Goal: Task Accomplishment & Management: Manage account settings

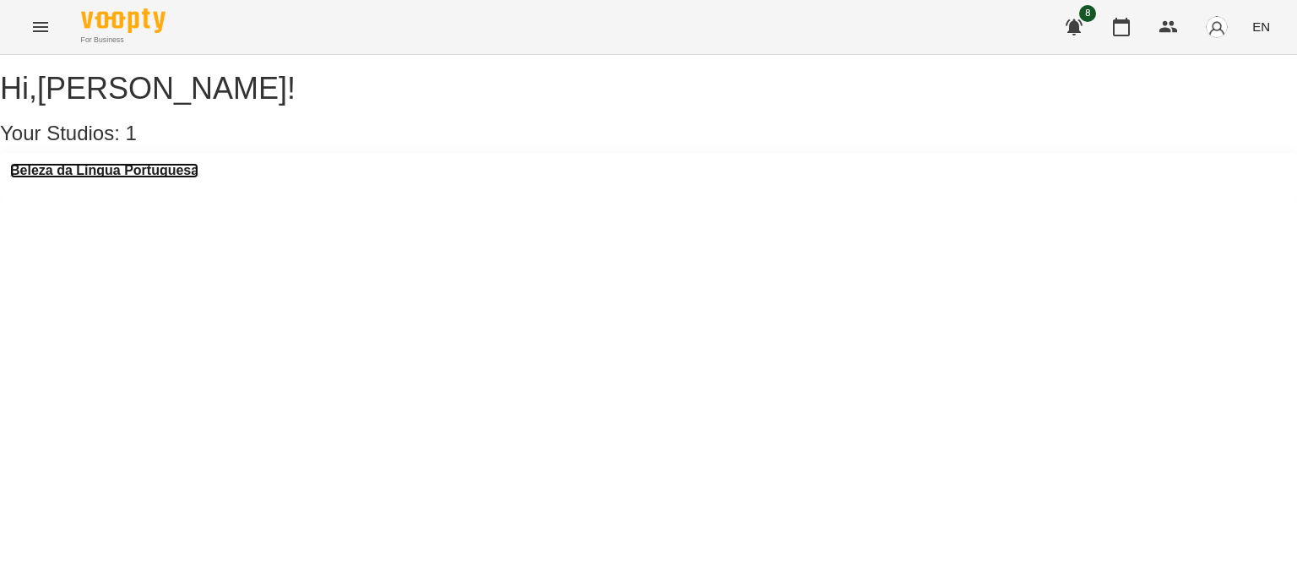
click at [172, 178] on h3 "Beleza da Língua Portuguesa" at bounding box center [104, 170] width 188 height 15
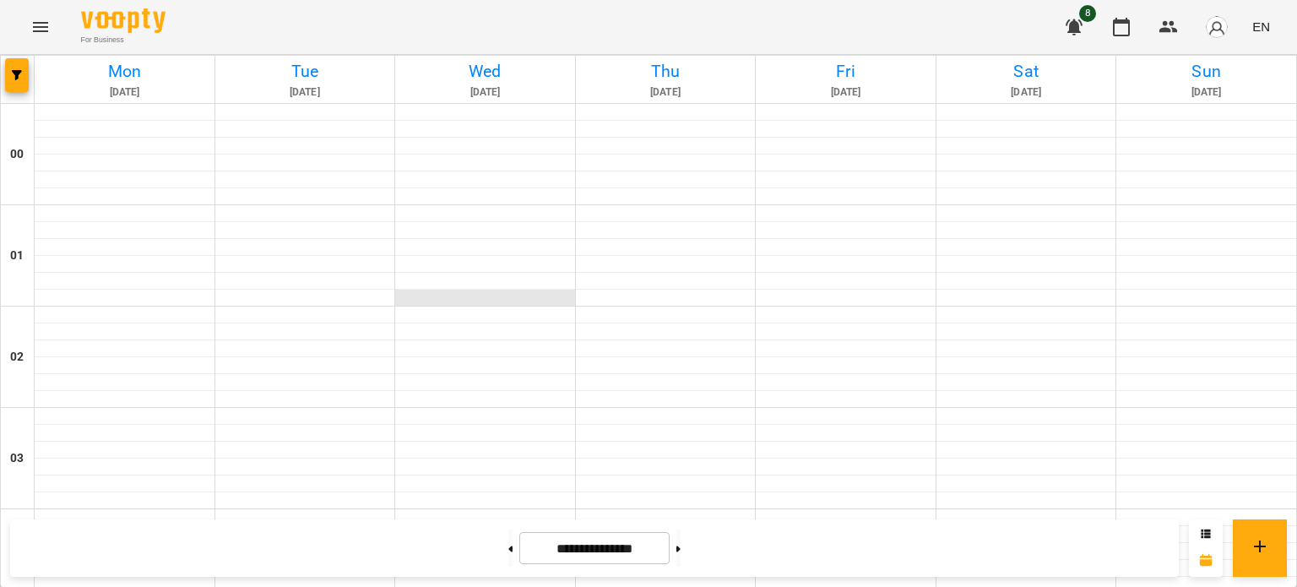
scroll to position [1585, 0]
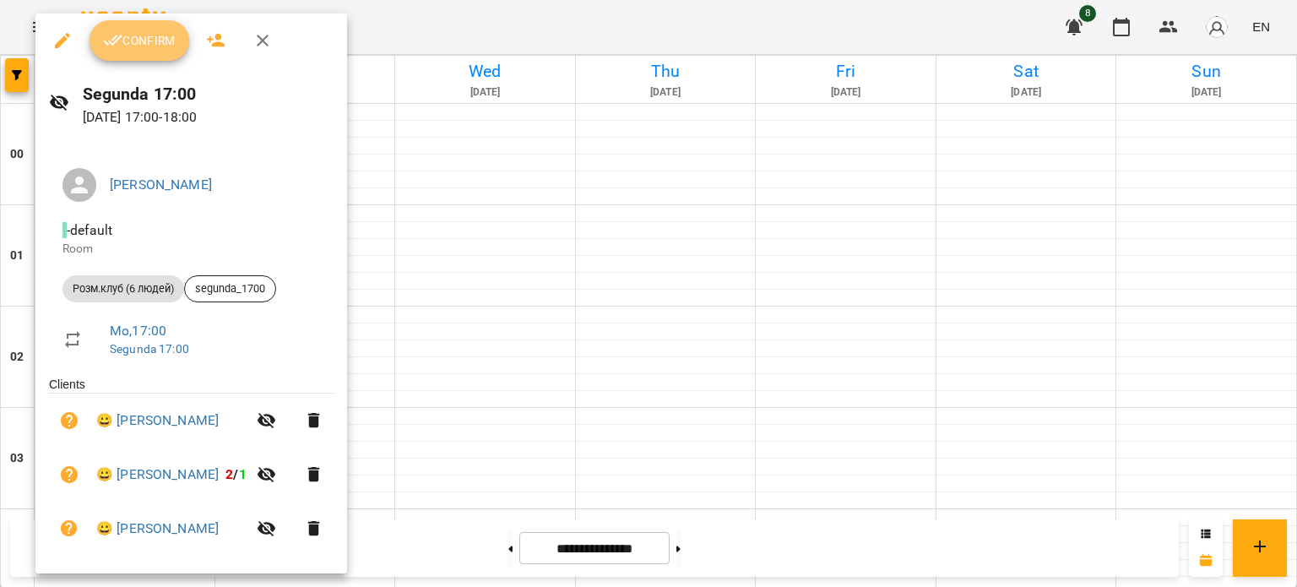
click at [160, 53] on button "Confirm" at bounding box center [140, 40] width 100 height 41
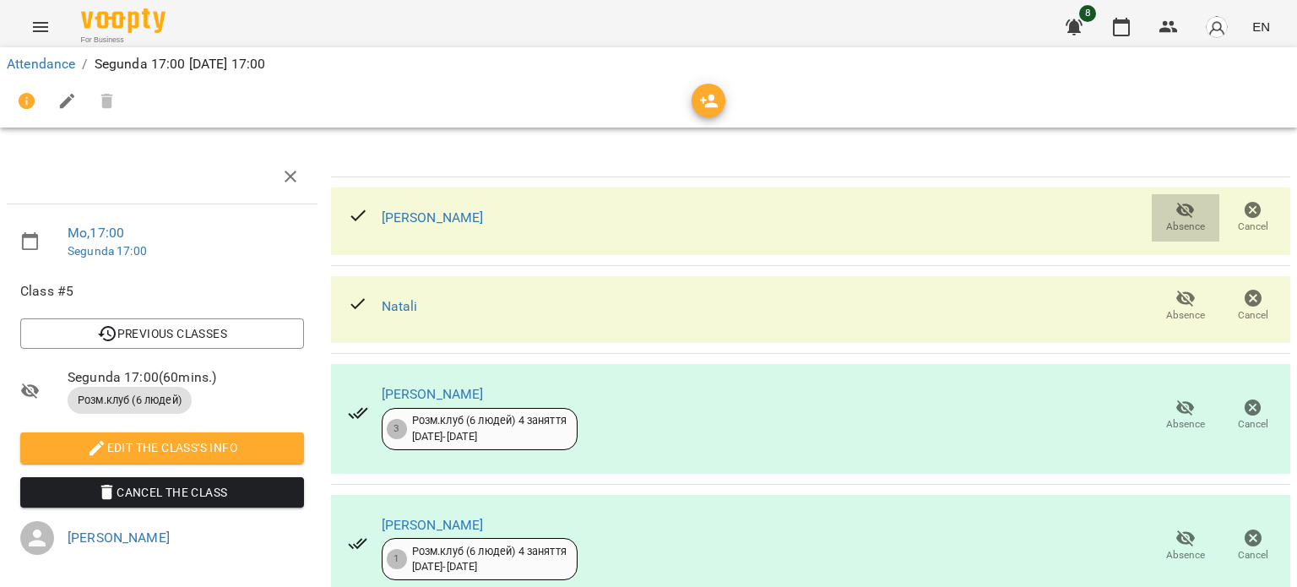
click at [1177, 212] on icon "button" at bounding box center [1186, 211] width 19 height 16
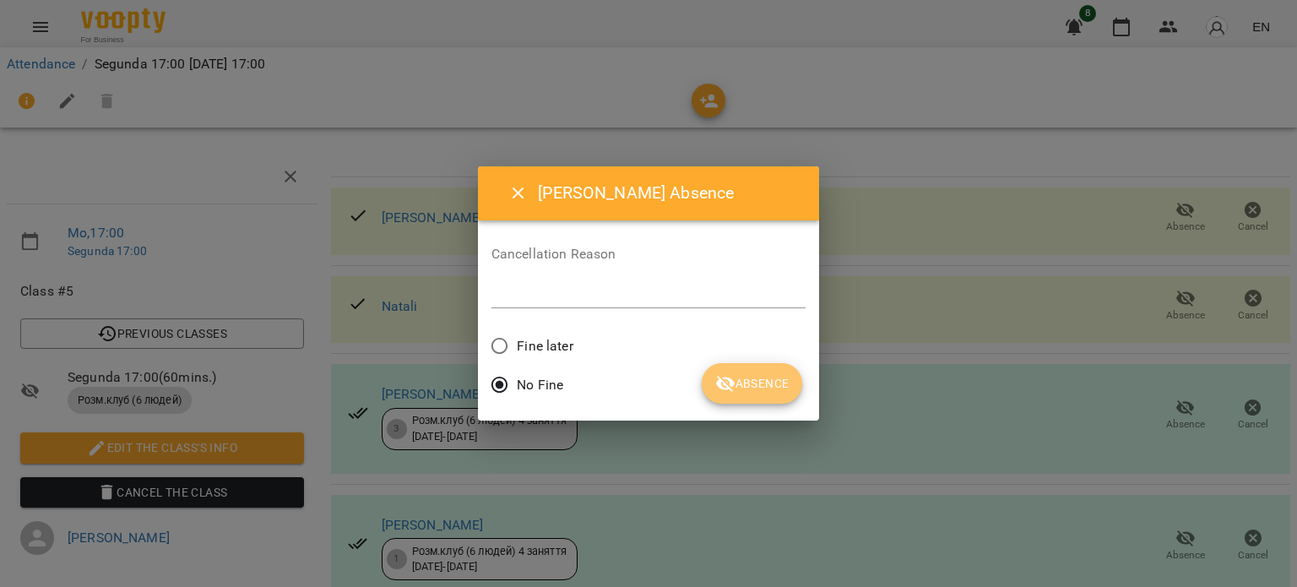
click at [769, 378] on span "Absence" at bounding box center [751, 383] width 73 height 20
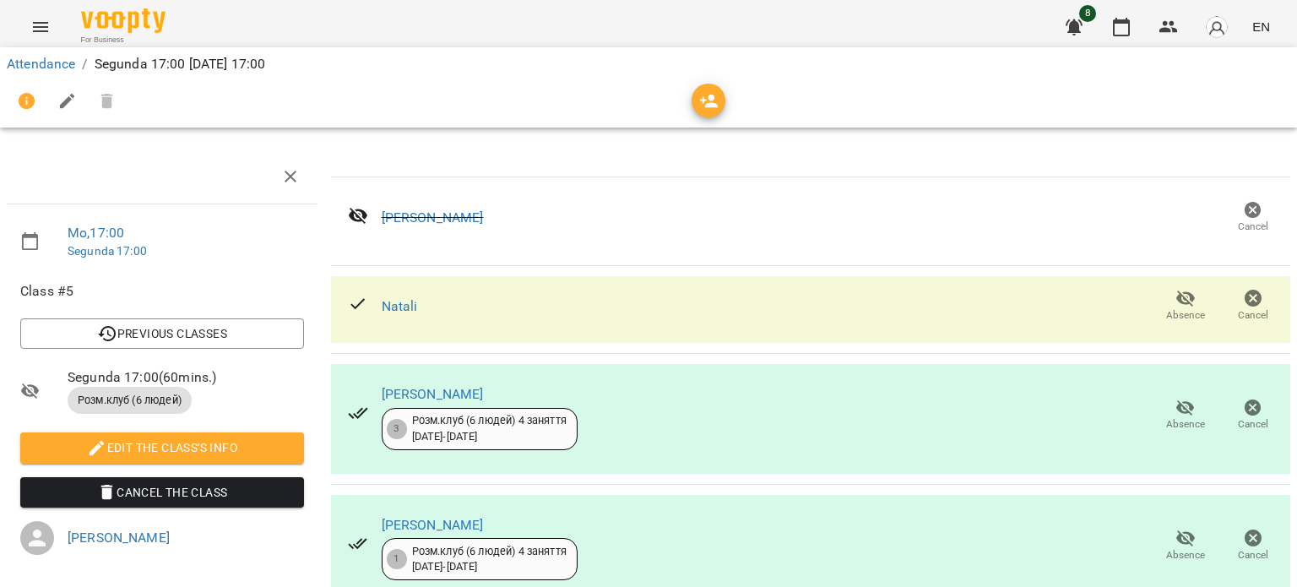
click at [1177, 405] on icon "button" at bounding box center [1186, 408] width 19 height 16
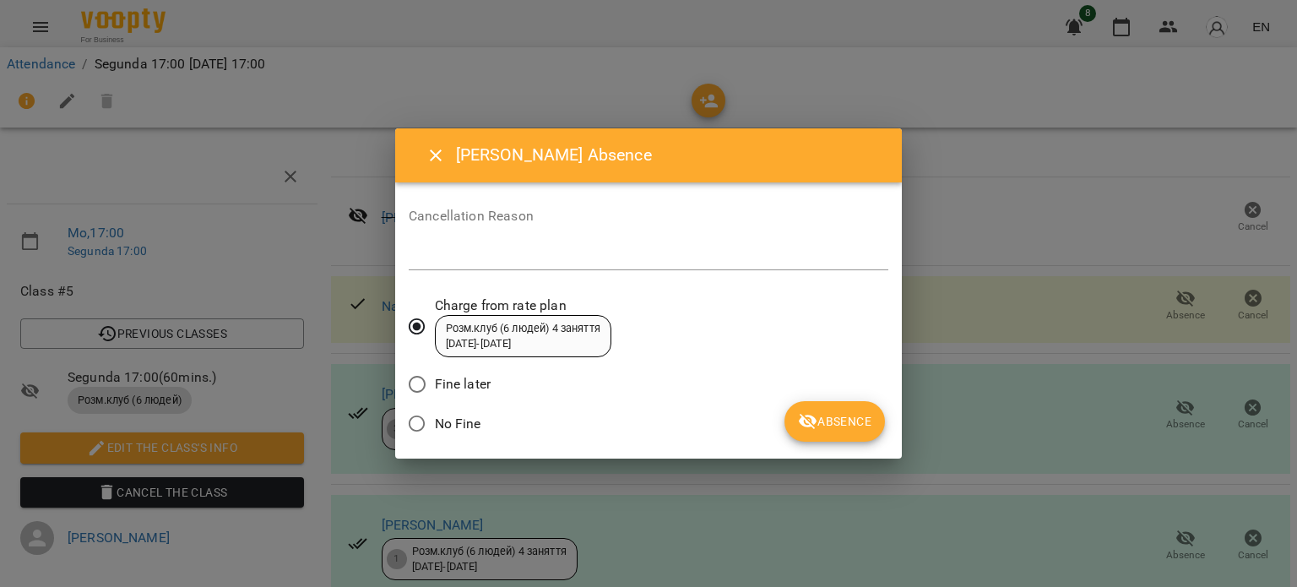
click at [455, 426] on span "No Fine" at bounding box center [458, 424] width 46 height 20
click at [837, 413] on span "Absence" at bounding box center [834, 421] width 73 height 20
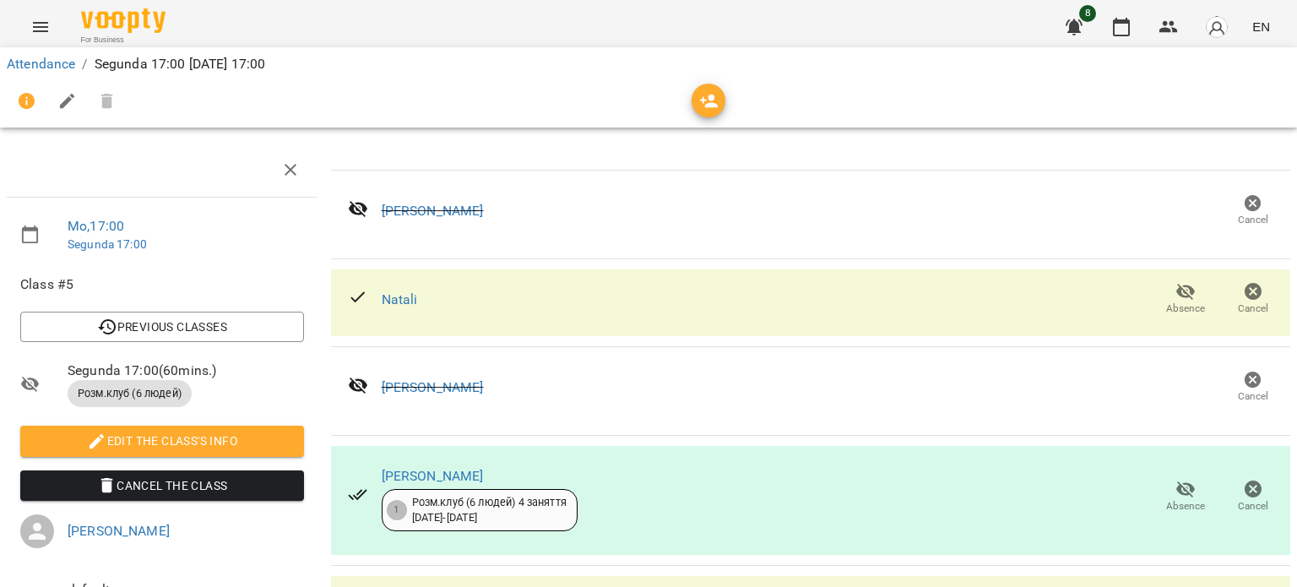
scroll to position [199, 0]
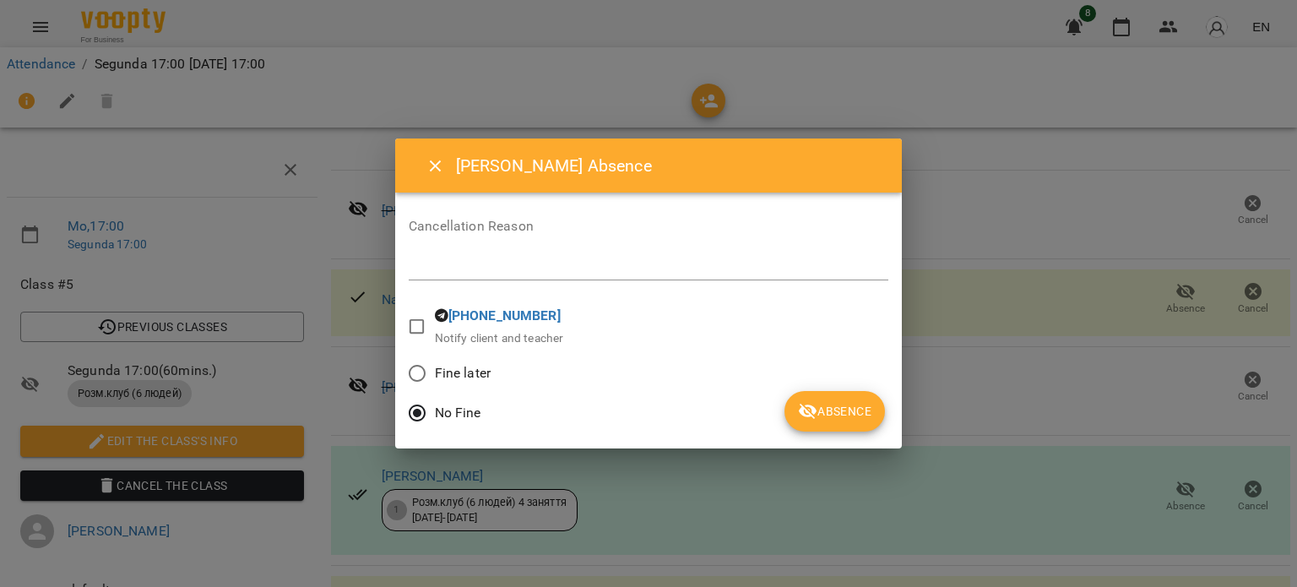
click at [476, 378] on span "Fine later" at bounding box center [463, 373] width 56 height 20
click at [831, 417] on span "Absence" at bounding box center [834, 411] width 73 height 20
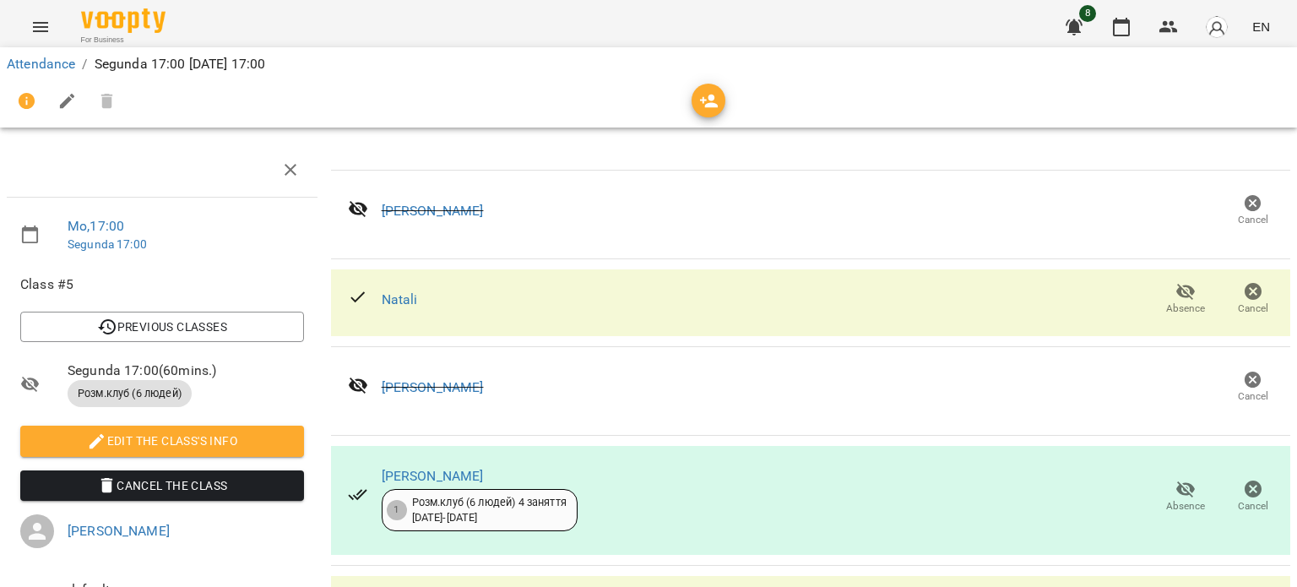
scroll to position [0, 0]
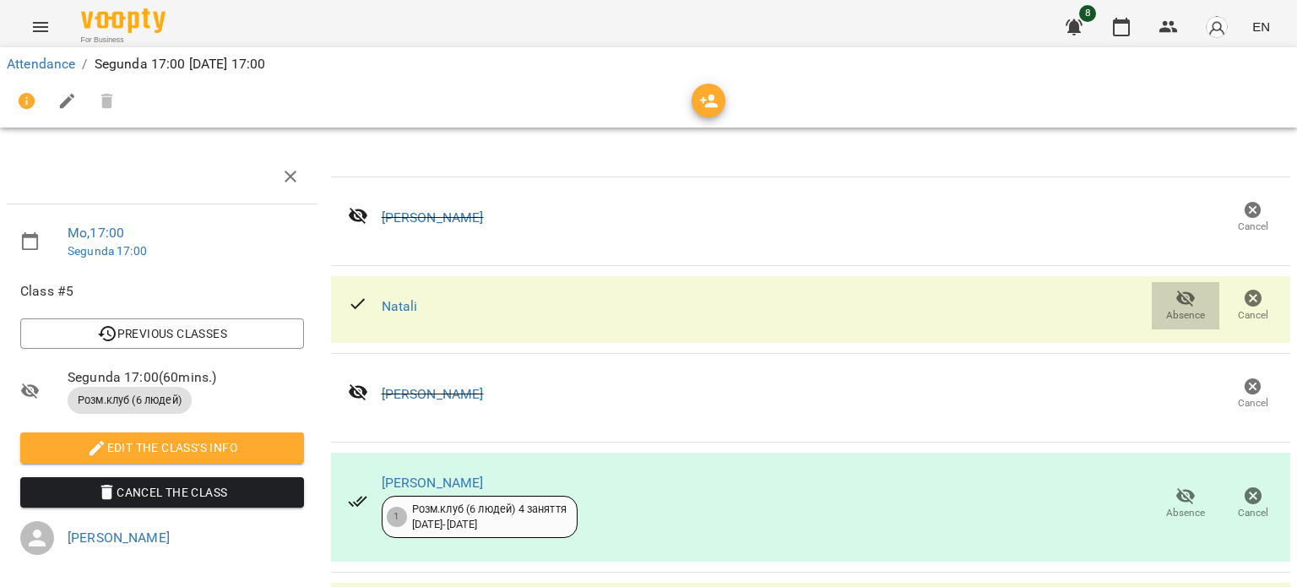
click at [1178, 307] on icon "button" at bounding box center [1186, 298] width 20 height 20
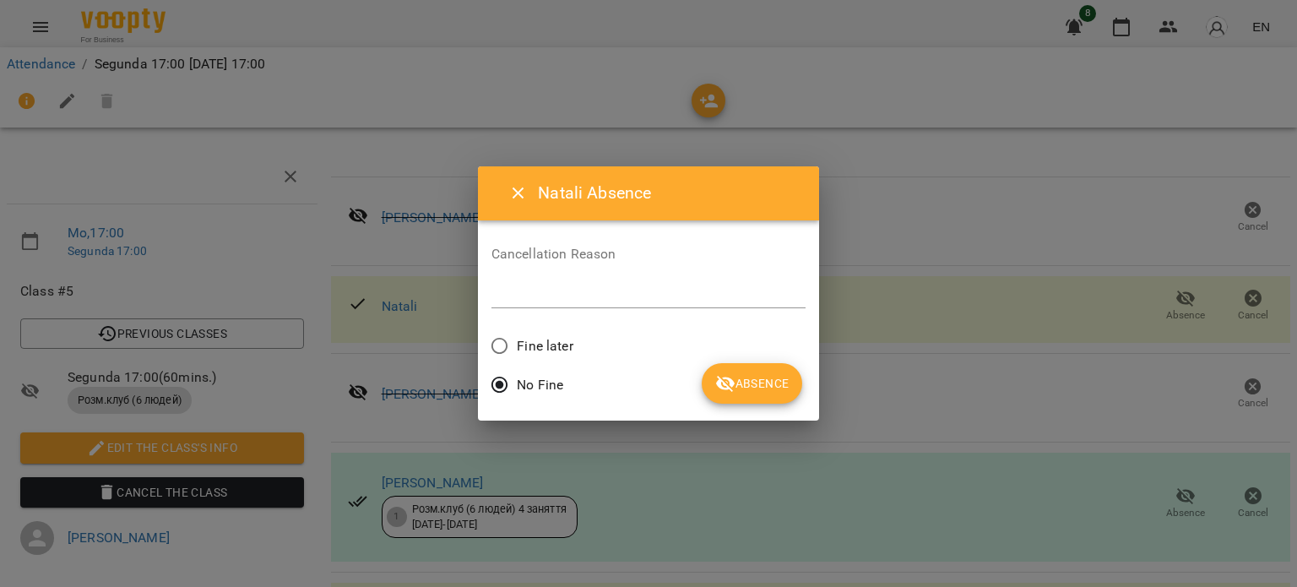
click at [521, 340] on span "Fine later" at bounding box center [545, 346] width 56 height 20
click at [788, 385] on span "Absence" at bounding box center [751, 383] width 73 height 20
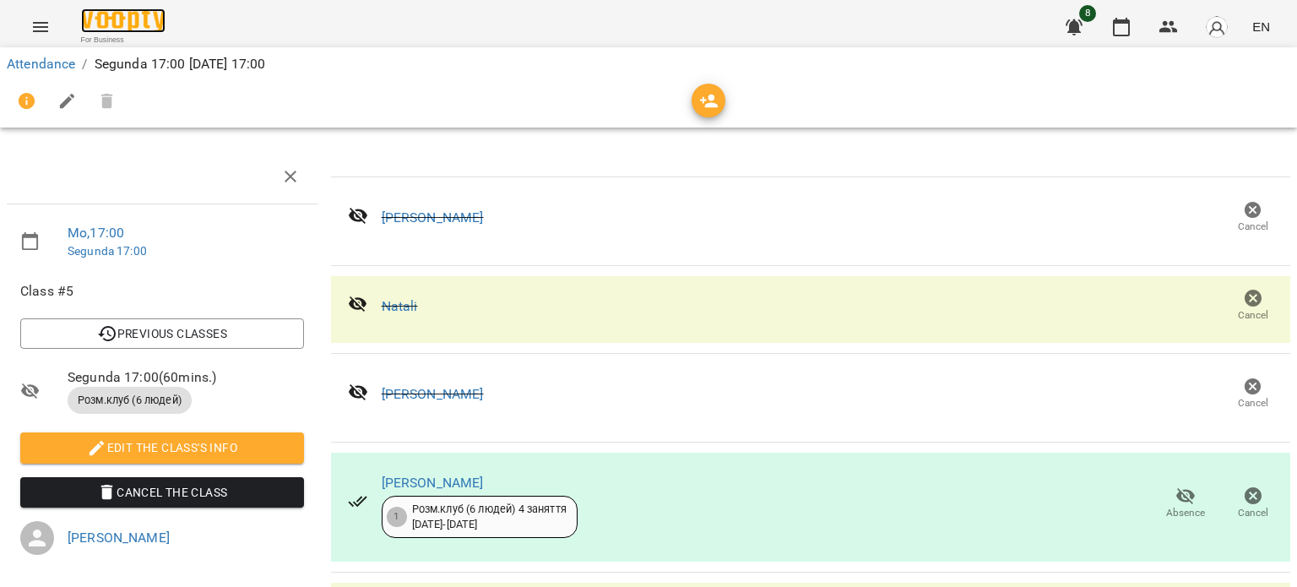
click at [139, 22] on img at bounding box center [123, 20] width 84 height 24
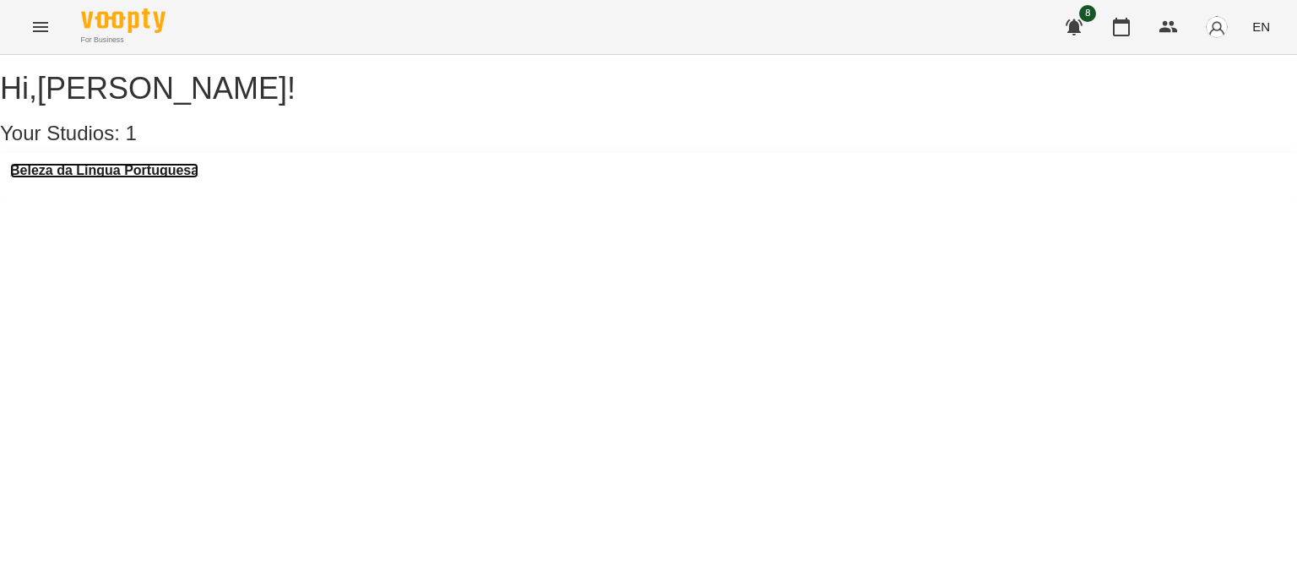
click at [199, 178] on h3 "Beleza da Língua Portuguesa" at bounding box center [104, 170] width 188 height 15
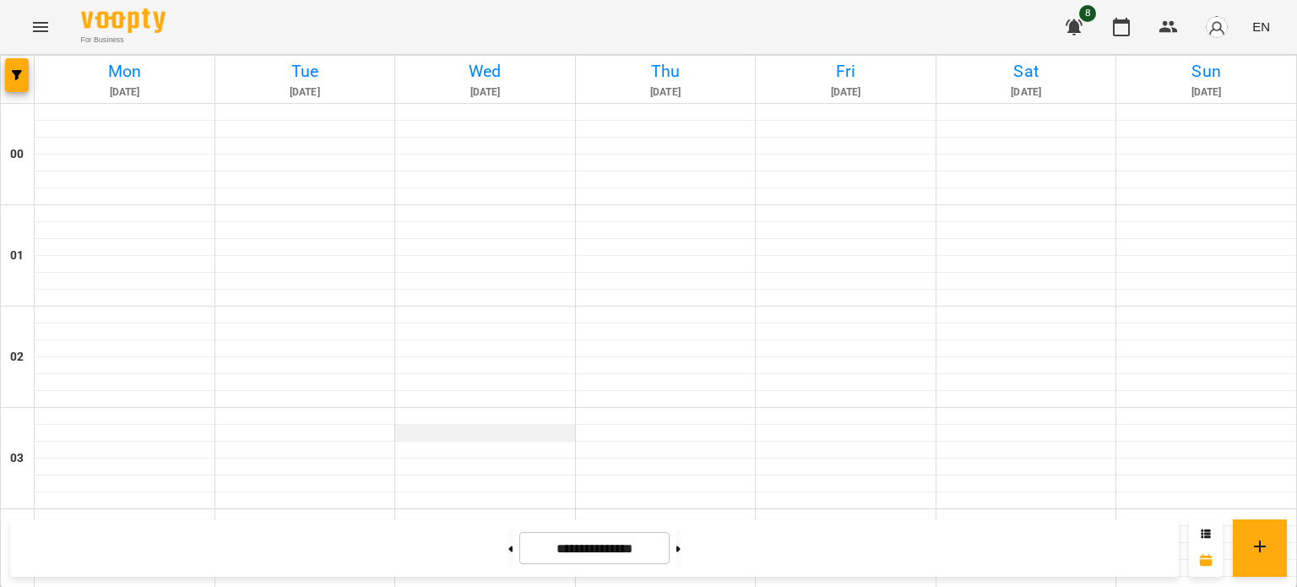
scroll to position [1379, 0]
click at [509, 553] on button at bounding box center [511, 548] width 4 height 37
click at [681, 548] on button at bounding box center [679, 548] width 4 height 37
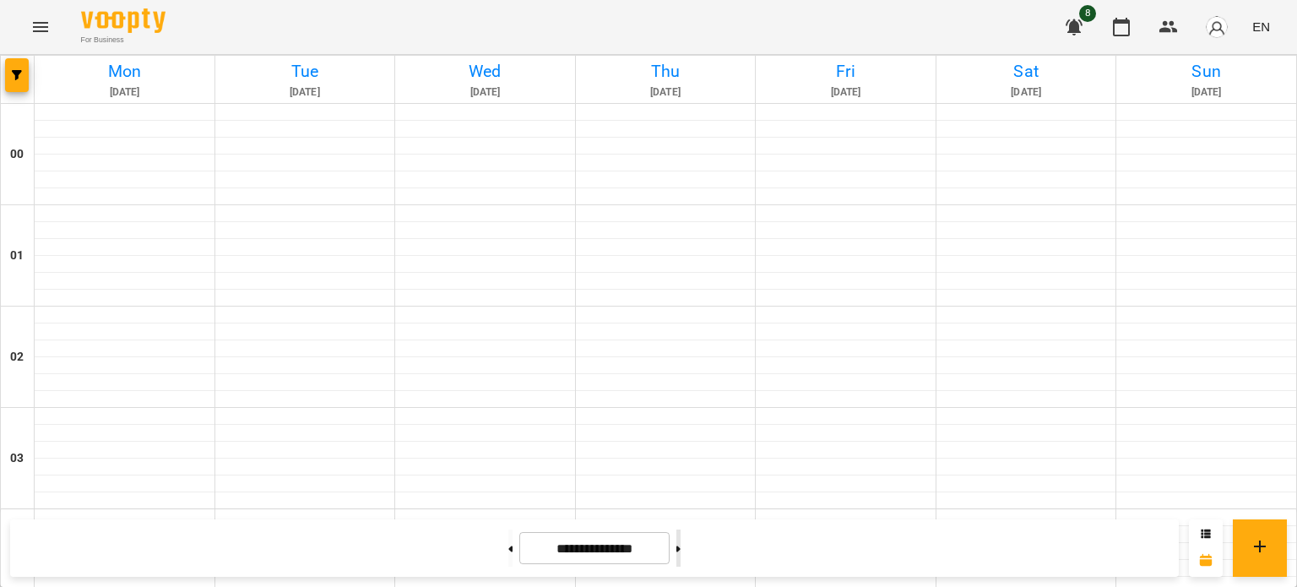
click at [681, 548] on button at bounding box center [679, 548] width 4 height 37
type input "**********"
